Goal: Task Accomplishment & Management: Use online tool/utility

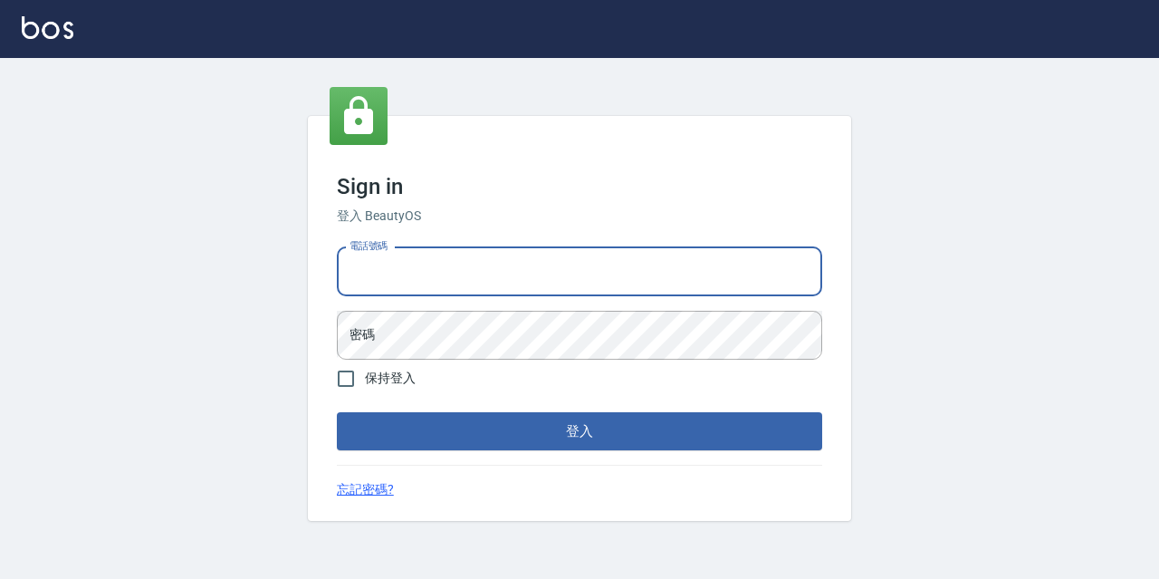
click at [407, 272] on input "電話號碼" at bounding box center [579, 271] width 485 height 49
type input "0977888999"
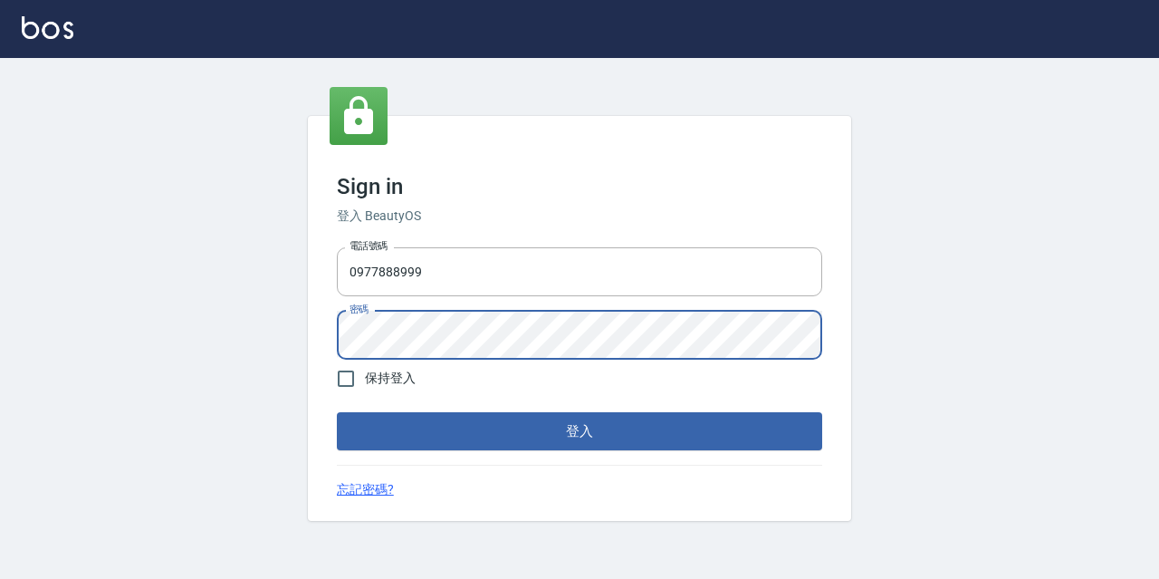
click at [337, 412] on button "登入" at bounding box center [579, 431] width 485 height 38
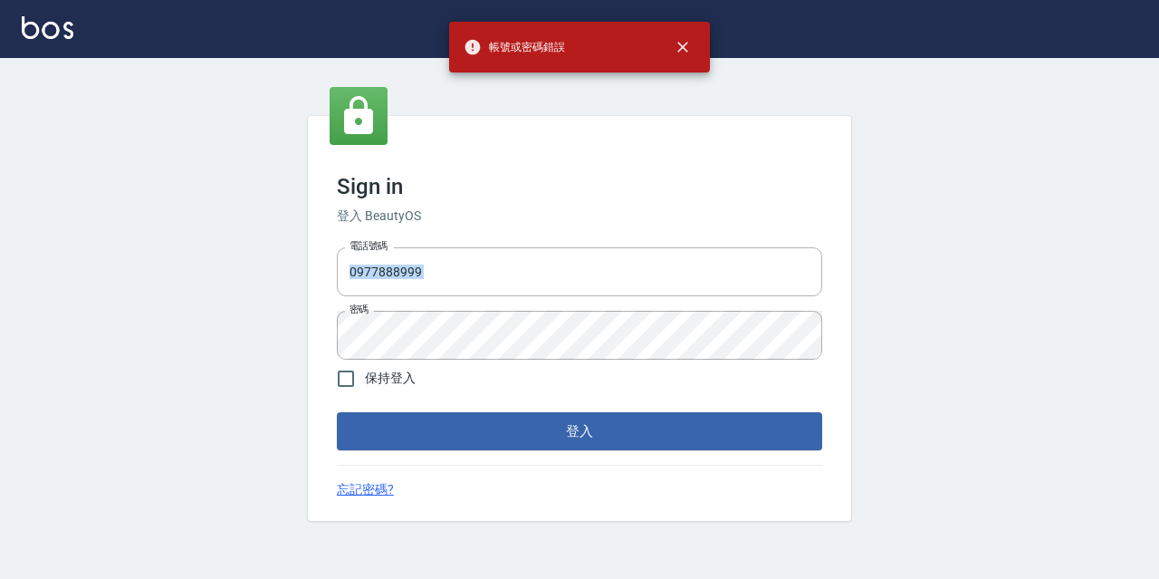
click at [421, 313] on div "電話號碼 [PHONE_NUMBER] 電話號碼 密碼 密碼" at bounding box center [580, 303] width 500 height 127
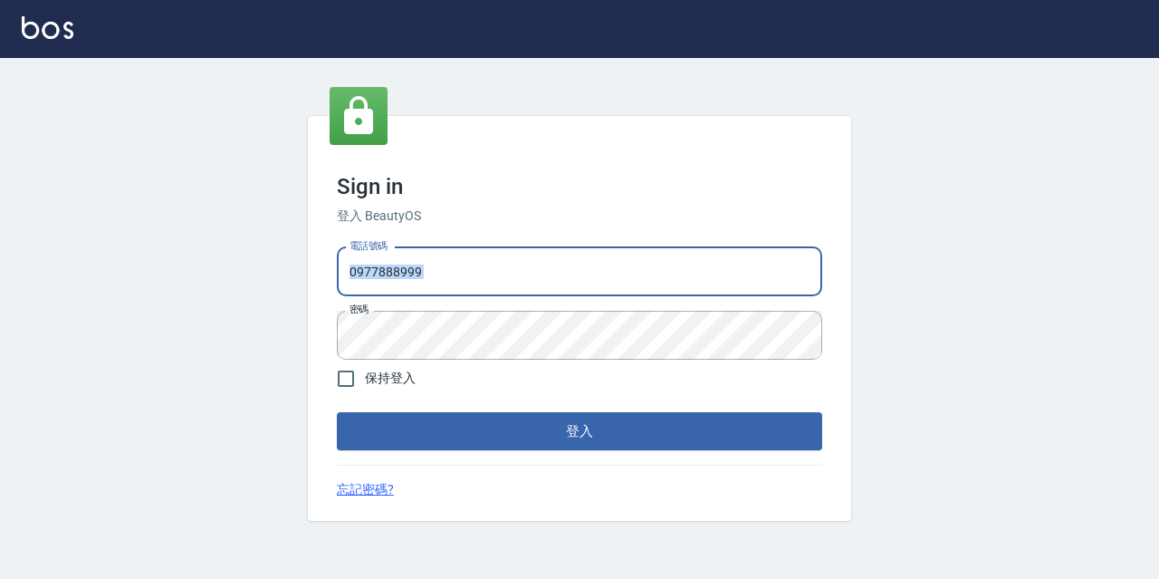
click at [441, 281] on input "0977888999" at bounding box center [579, 271] width 485 height 49
drag, startPoint x: 441, startPoint y: 281, endPoint x: 223, endPoint y: 296, distance: 218.8
click at [223, 296] on div "Sign in 登入 BeautyOS 電話號碼 [PHONE_NUMBER] 電話號碼 密碼 密碼 保持登入 登入 忘記密碼?" at bounding box center [579, 318] width 1159 height 521
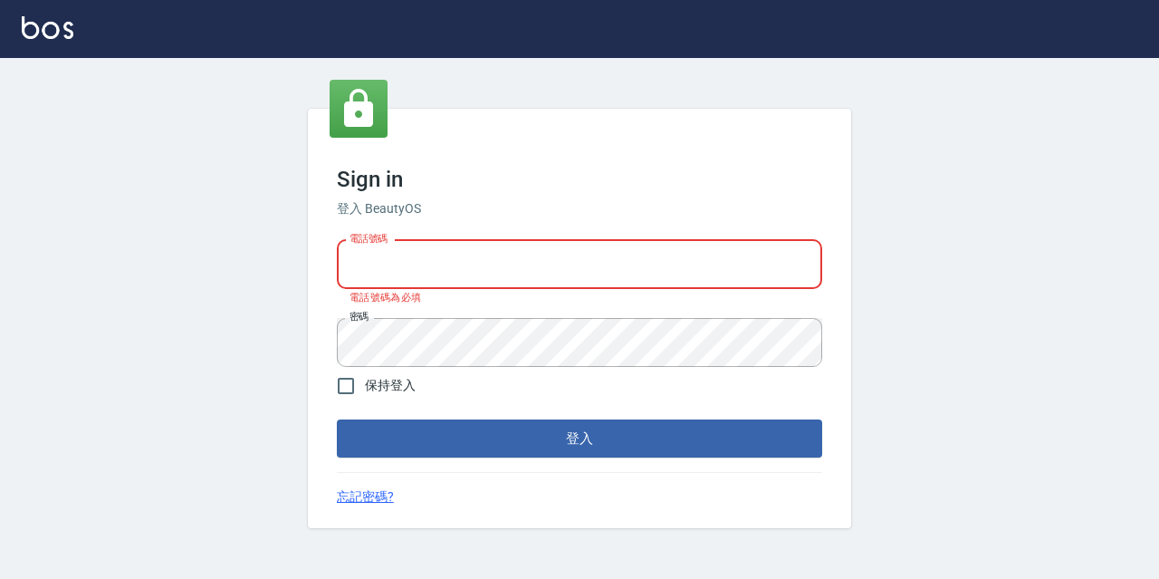
click at [653, 265] on input "電話號碼" at bounding box center [579, 264] width 485 height 49
type input "0977888999"
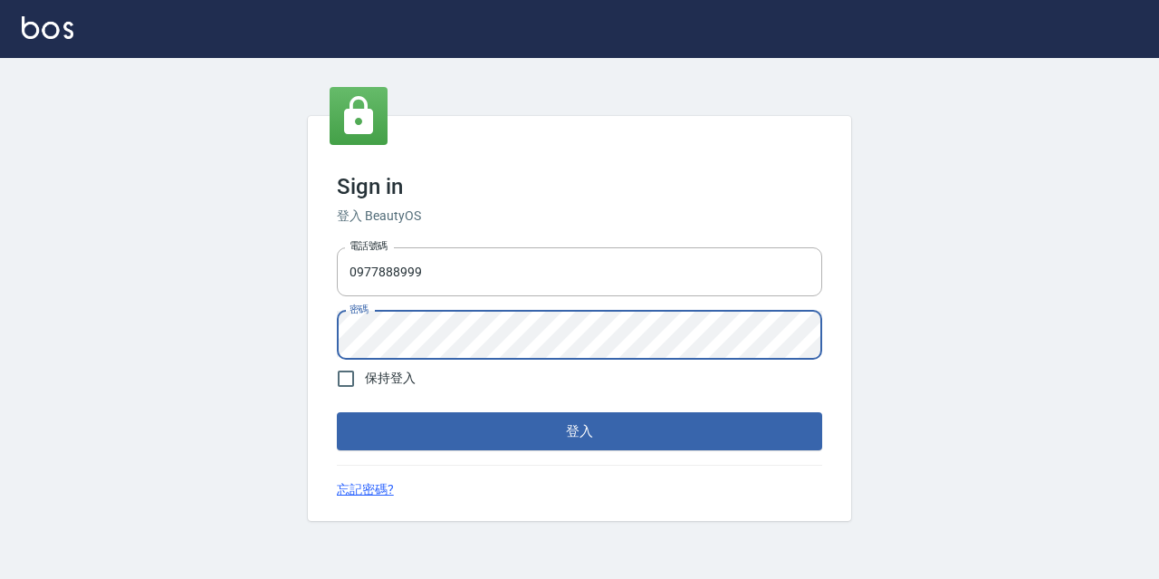
click at [219, 347] on div "Sign in 登入 BeautyOS 電話號碼 [PHONE_NUMBER] 電話號碼 密碼 密碼 保持登入 登入 忘記密碼?" at bounding box center [579, 318] width 1159 height 521
click at [337, 412] on button "登入" at bounding box center [579, 431] width 485 height 38
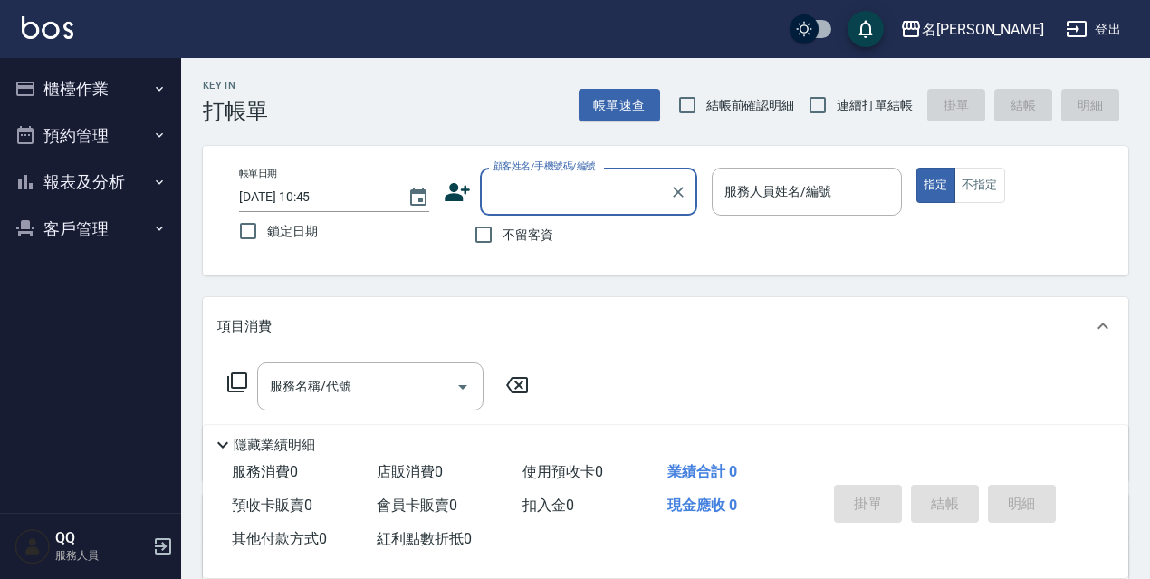
click at [79, 81] on button "櫃檯作業" at bounding box center [90, 88] width 167 height 47
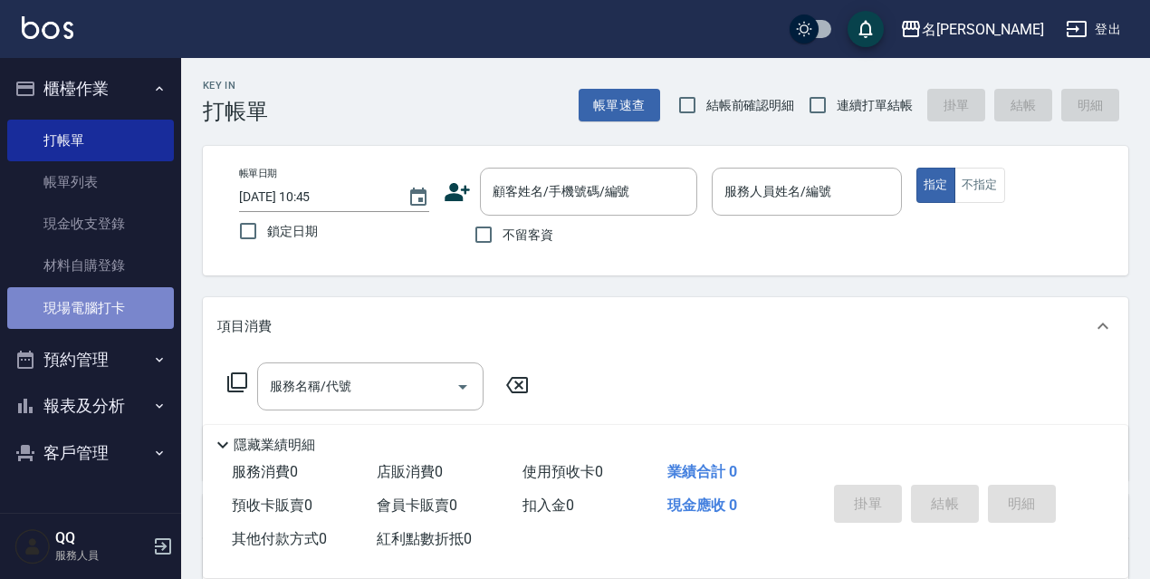
click at [157, 305] on link "現場電腦打卡" at bounding box center [90, 308] width 167 height 42
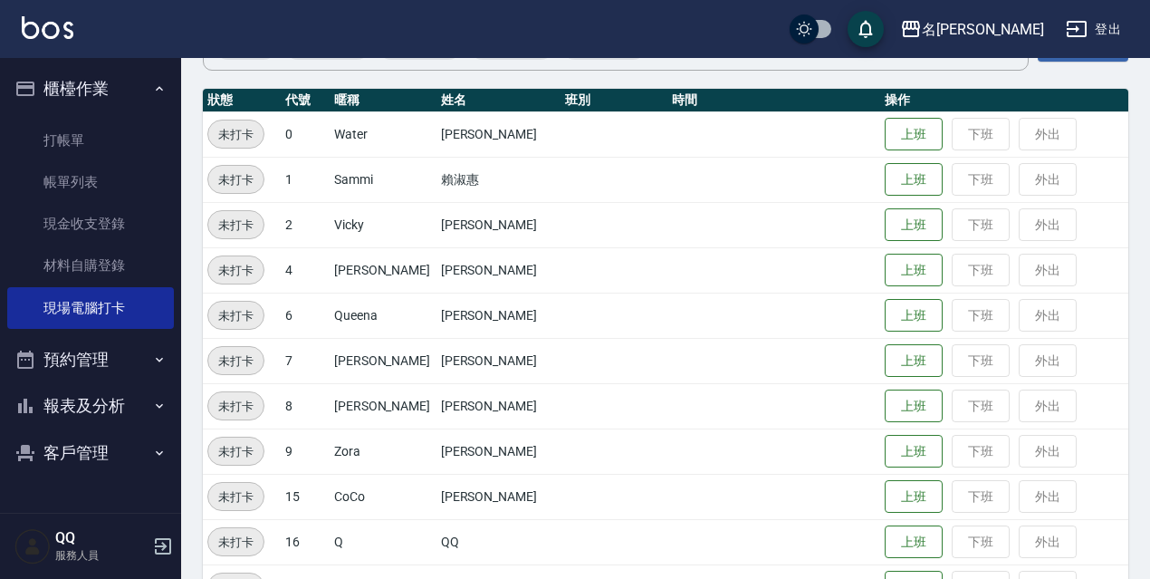
scroll to position [272, 0]
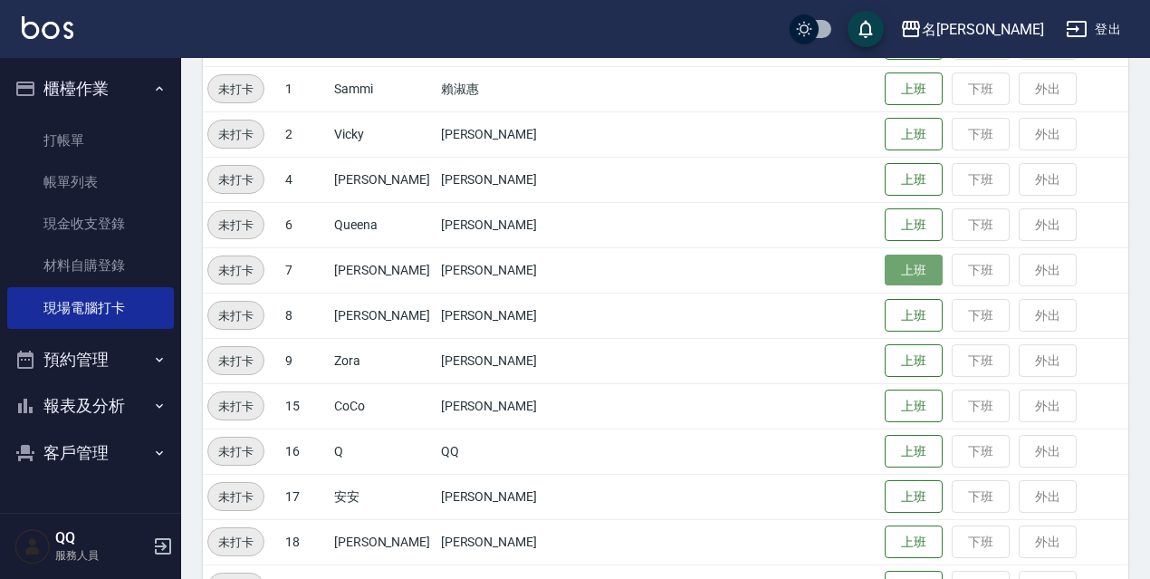
click at [901, 271] on button "上班" at bounding box center [914, 270] width 58 height 32
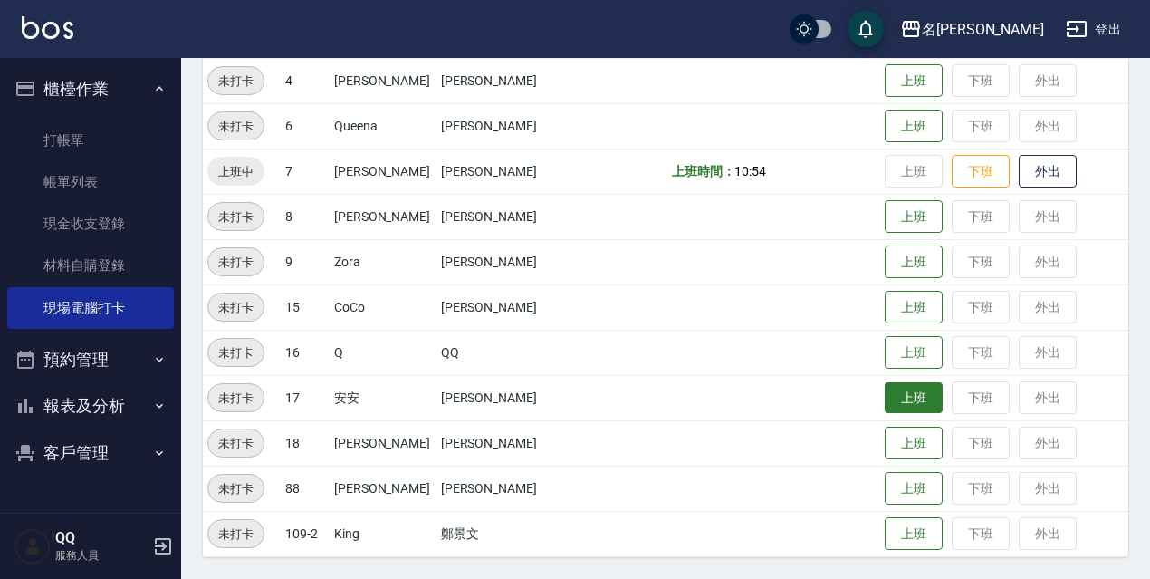
click at [901, 399] on button "上班" at bounding box center [914, 398] width 58 height 32
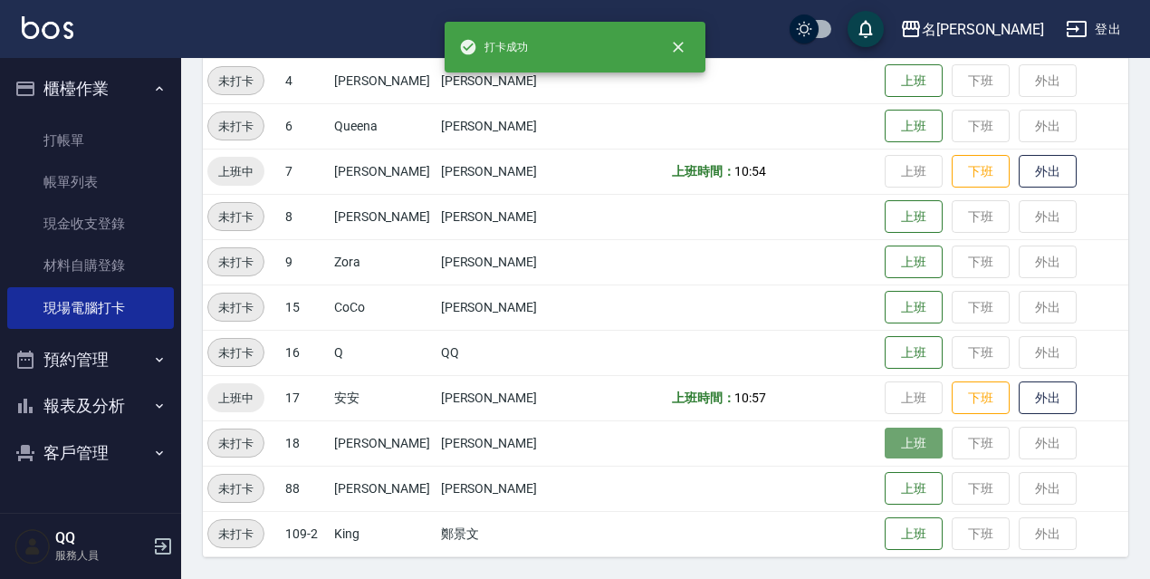
click at [886, 433] on button "上班" at bounding box center [914, 443] width 58 height 32
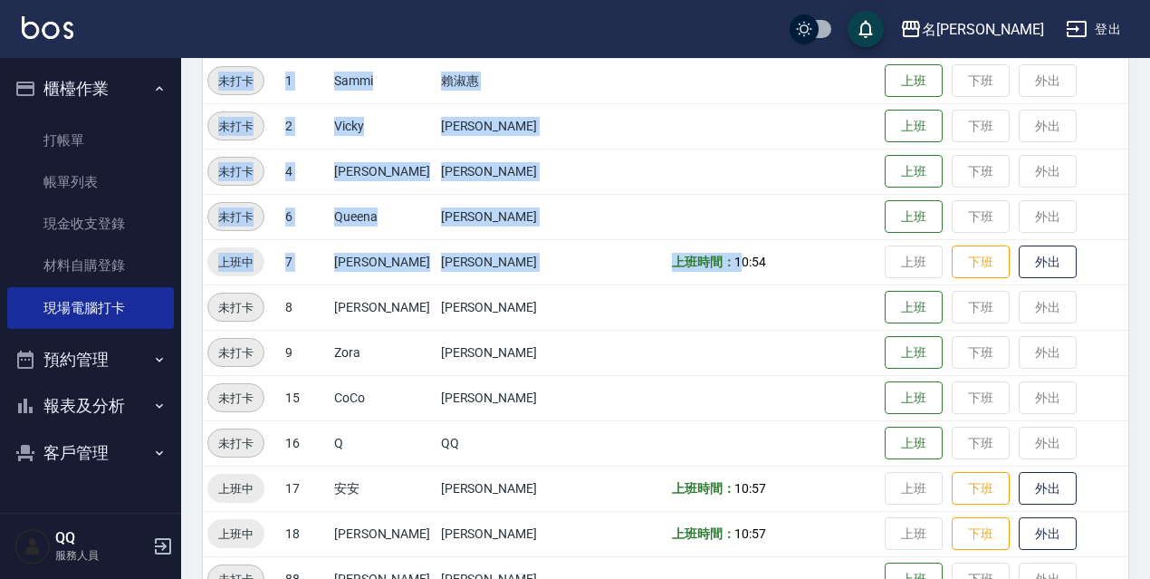
drag, startPoint x: 891, startPoint y: 449, endPoint x: 1158, endPoint y: 614, distance: 313.9
click at [1150, 578] on html "名留伊通 登出 櫃檯作業 打帳單 帳單列表 現金收支登錄 材料自購登錄 現場電腦打卡 預約管理 預約管理 單日預約紀錄 單週預約紀錄 報表及分析 報表目錄 店…" at bounding box center [575, 194] width 1150 height 949
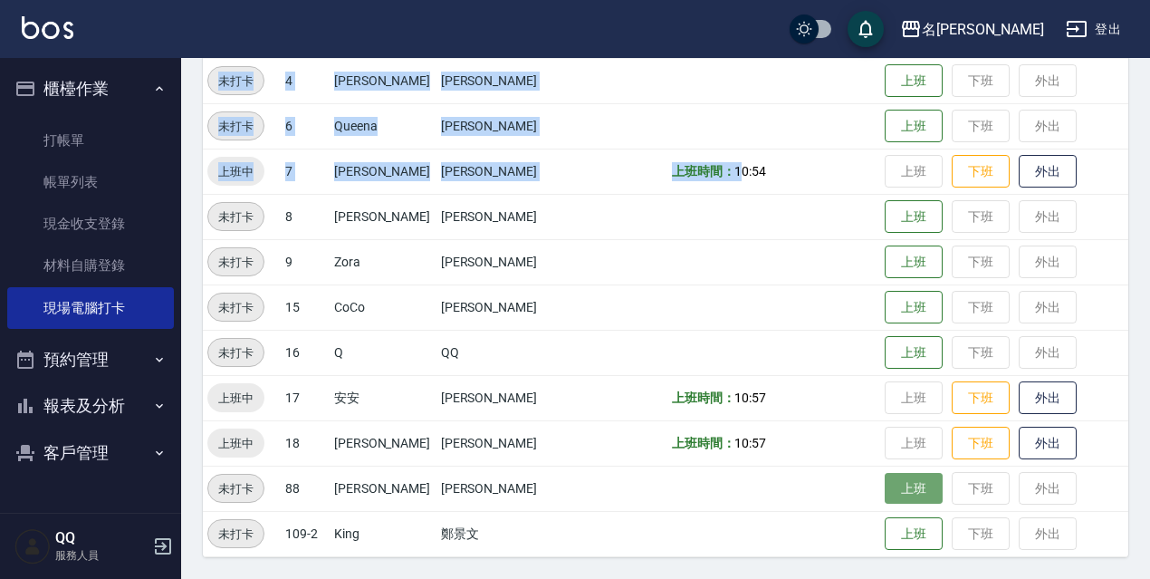
click at [885, 480] on button "上班" at bounding box center [914, 489] width 58 height 32
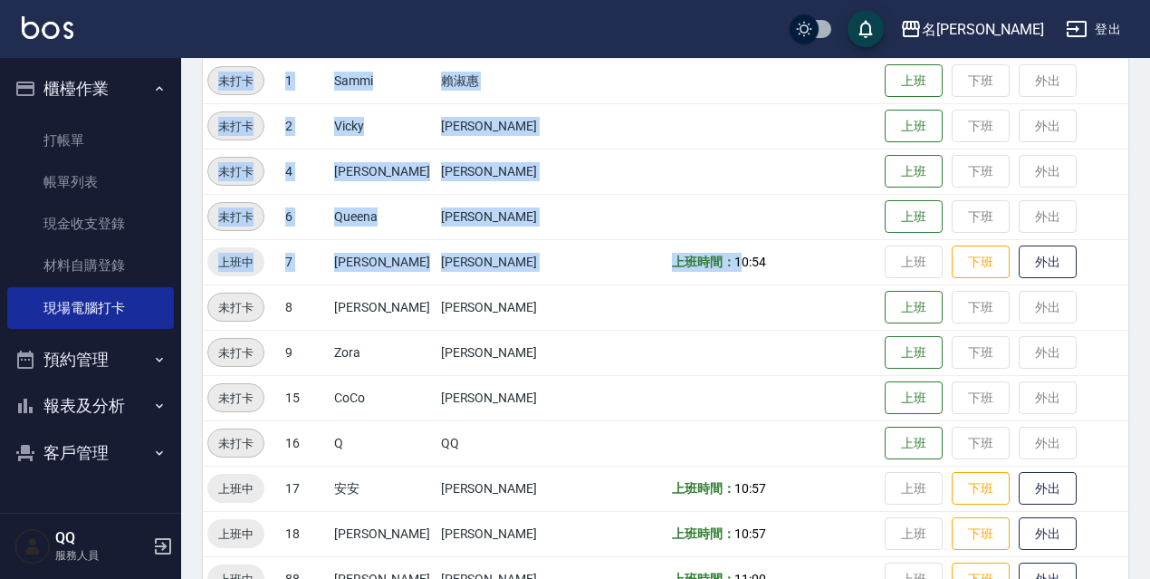
scroll to position [189, 0]
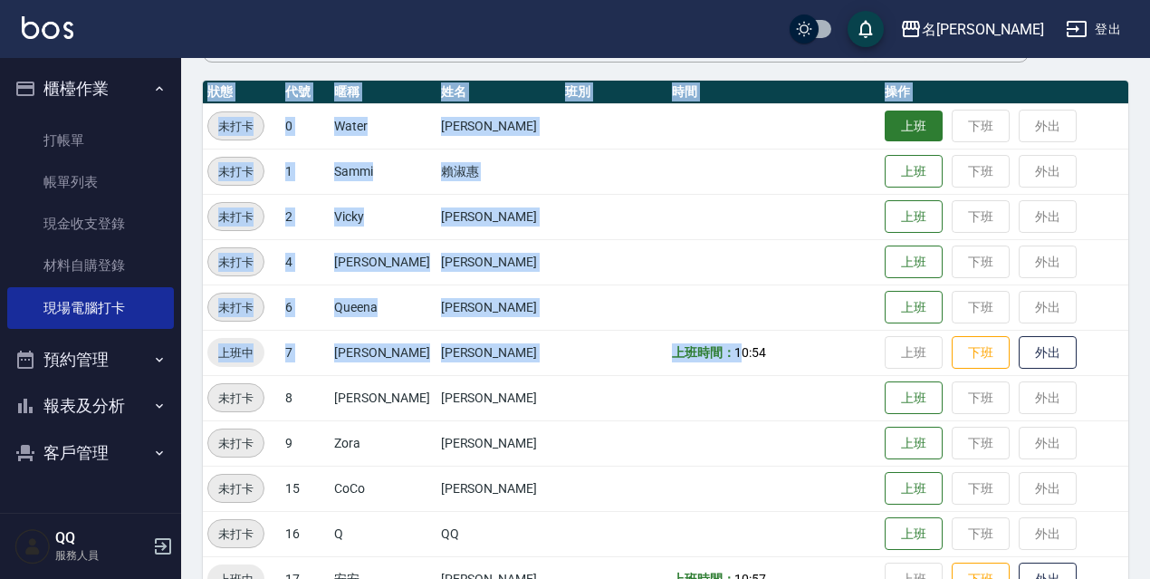
click at [899, 126] on button "上班" at bounding box center [914, 126] width 58 height 32
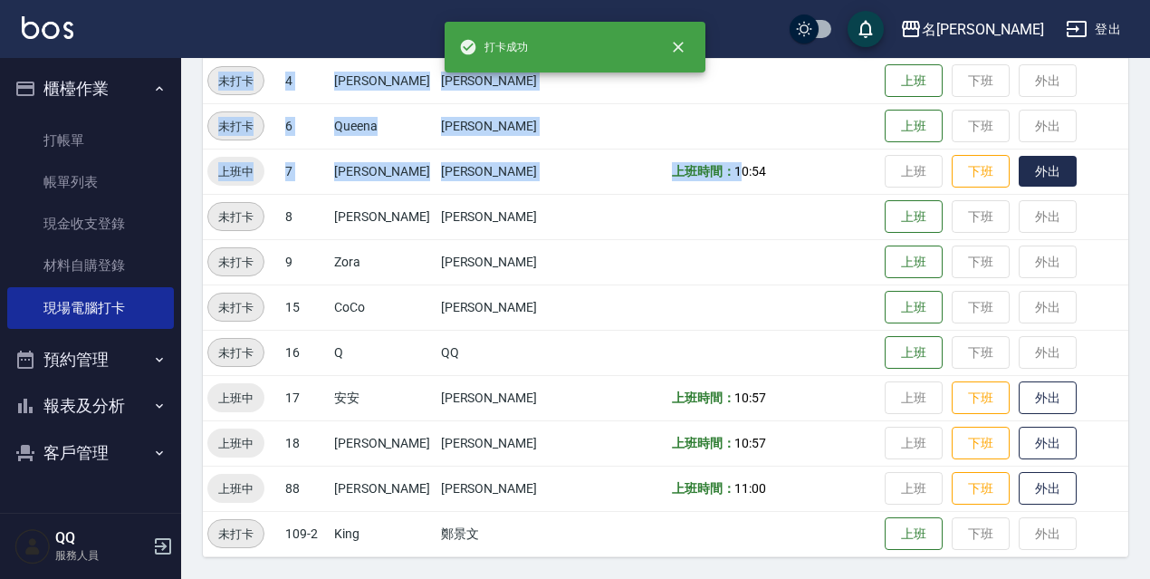
scroll to position [280, 0]
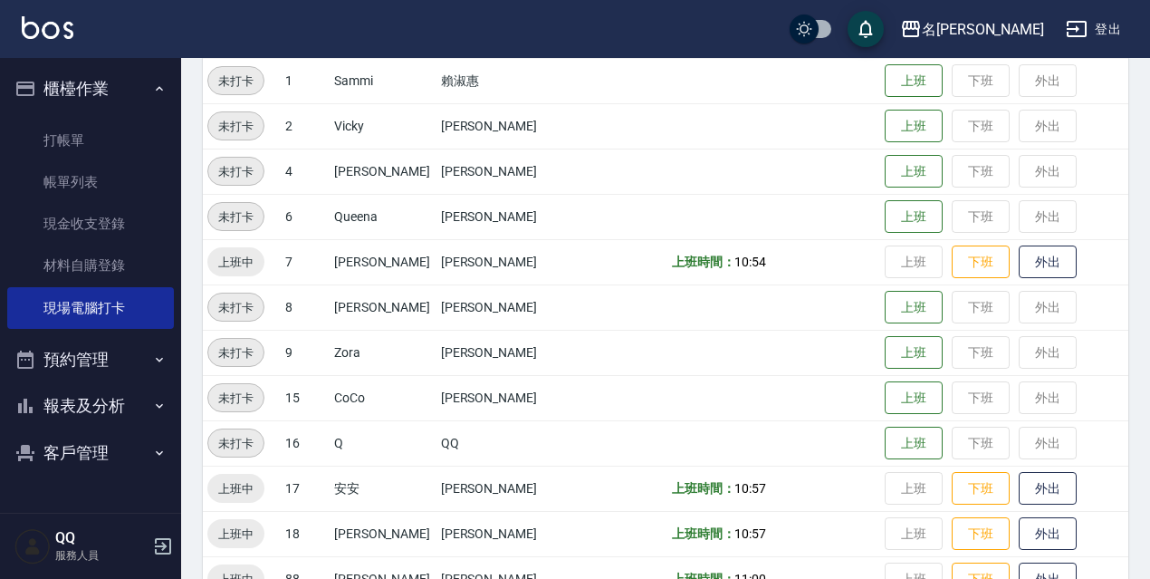
click at [579, 232] on td at bounding box center [613, 216] width 107 height 45
click at [901, 211] on button "上班" at bounding box center [914, 217] width 58 height 32
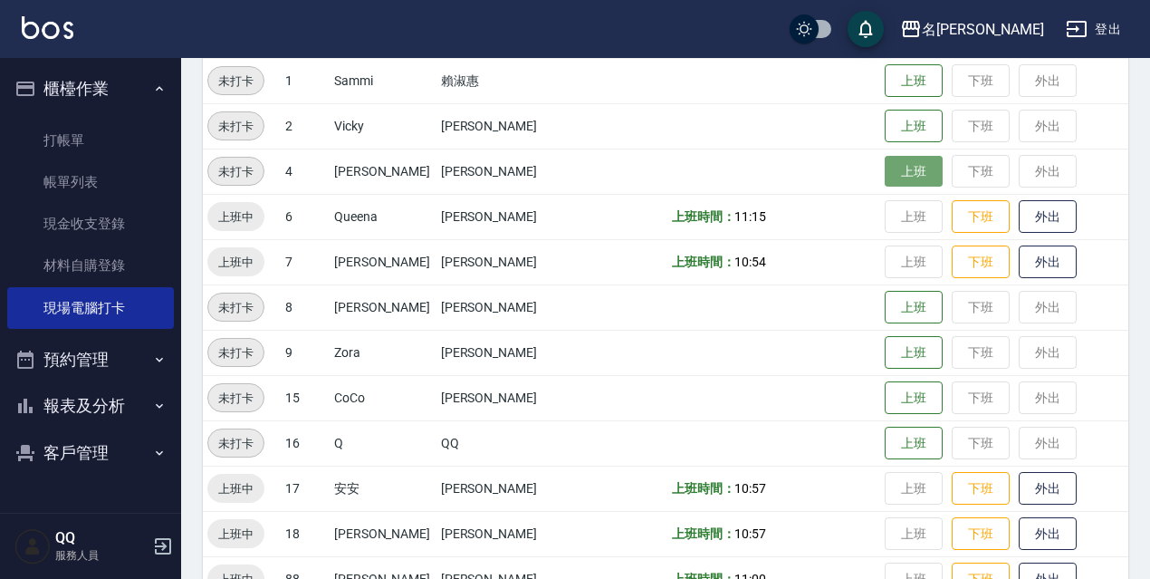
click at [885, 184] on button "上班" at bounding box center [914, 172] width 58 height 32
